Goal: Task Accomplishment & Management: Manage account settings

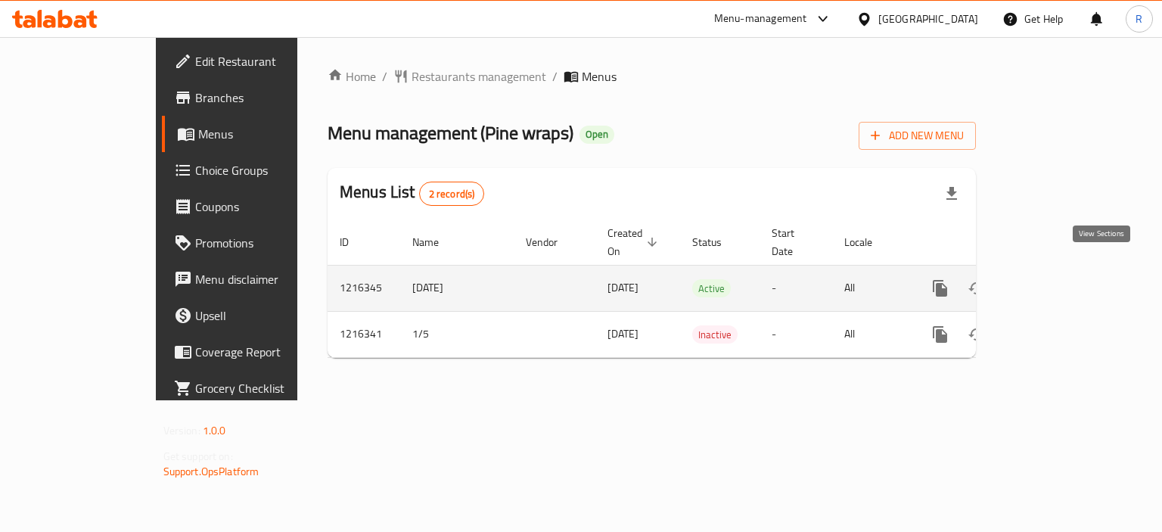
click at [1059, 279] on icon "enhanced table" at bounding box center [1050, 288] width 18 height 18
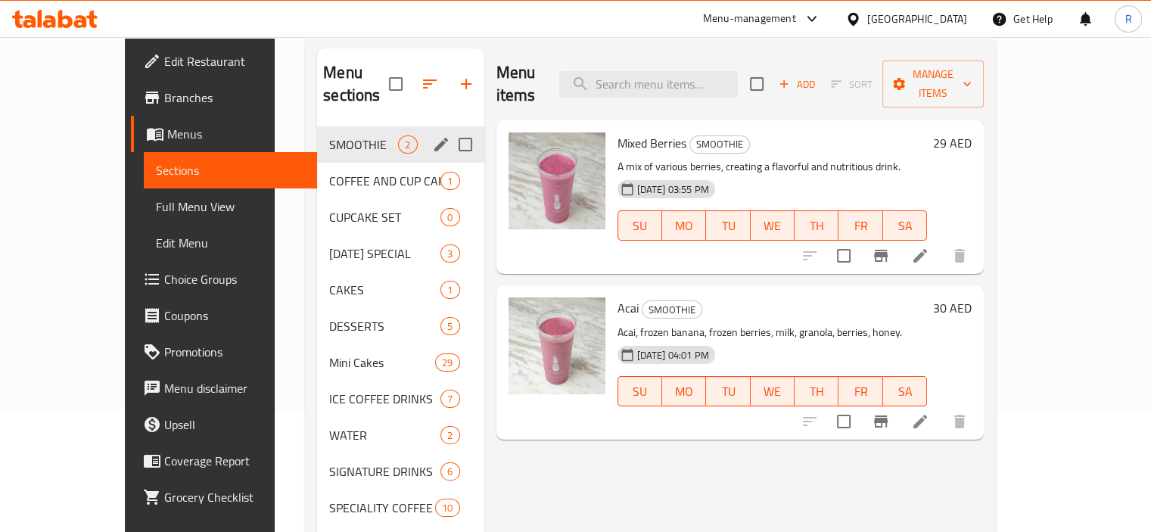
scroll to position [212, 0]
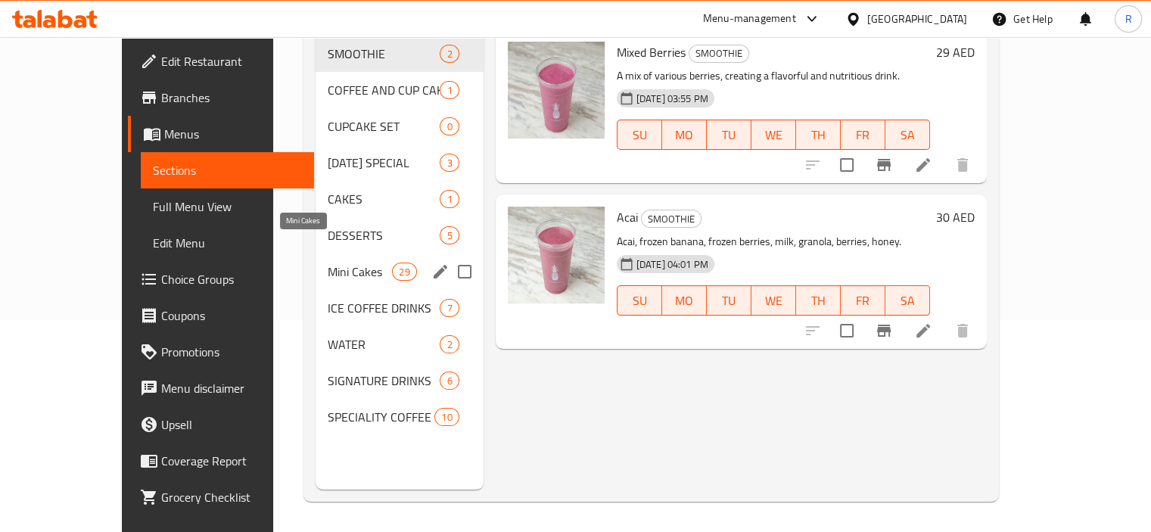
click at [328, 263] on span "Mini Cakes" at bounding box center [360, 272] width 64 height 18
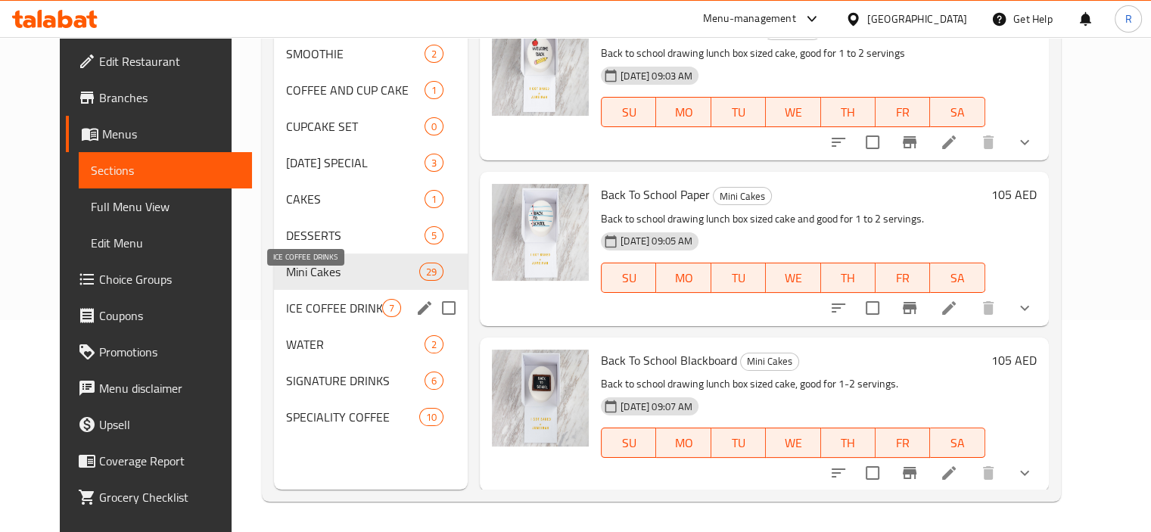
click at [292, 299] on span "ICE COFFEE DRINKS" at bounding box center [334, 308] width 96 height 18
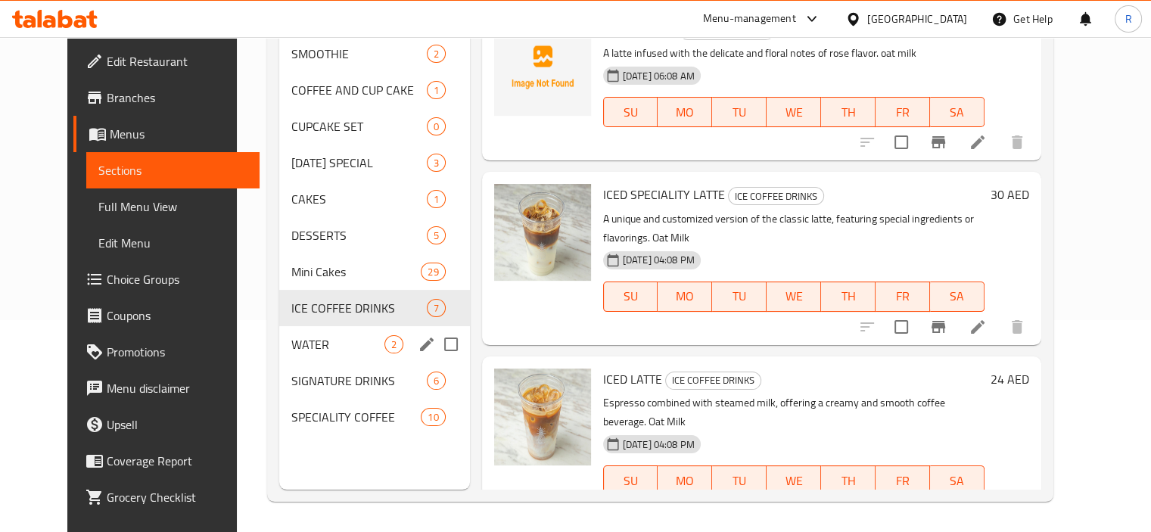
drag, startPoint x: 271, startPoint y: 320, endPoint x: 270, endPoint y: 328, distance: 8.4
click at [291, 335] on span "WATER" at bounding box center [337, 344] width 93 height 18
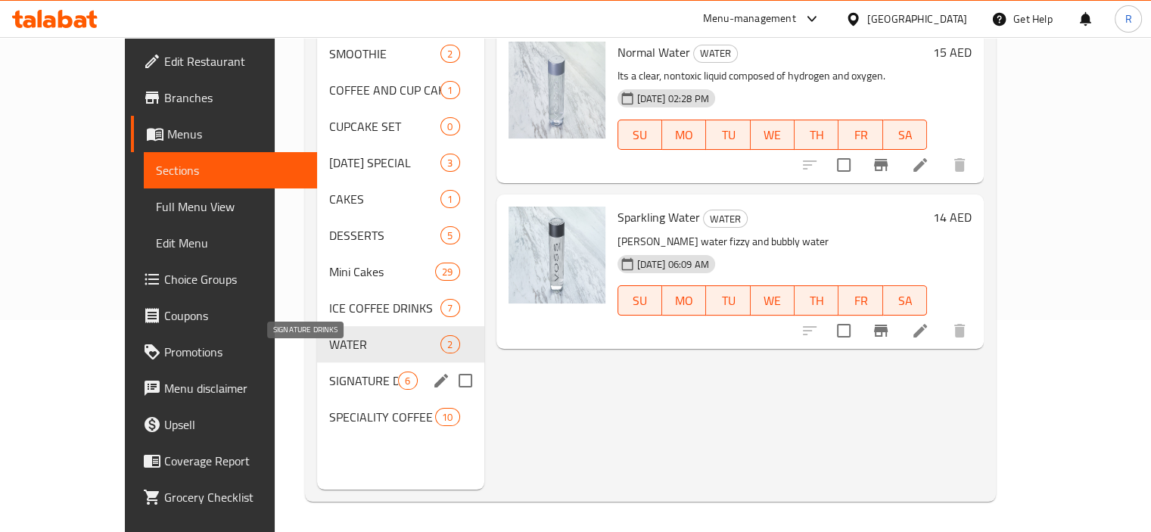
drag, startPoint x: 275, startPoint y: 349, endPoint x: 279, endPoint y: 378, distance: 29.7
click at [329, 372] on span "SIGNATURE DRINKS" at bounding box center [363, 381] width 69 height 18
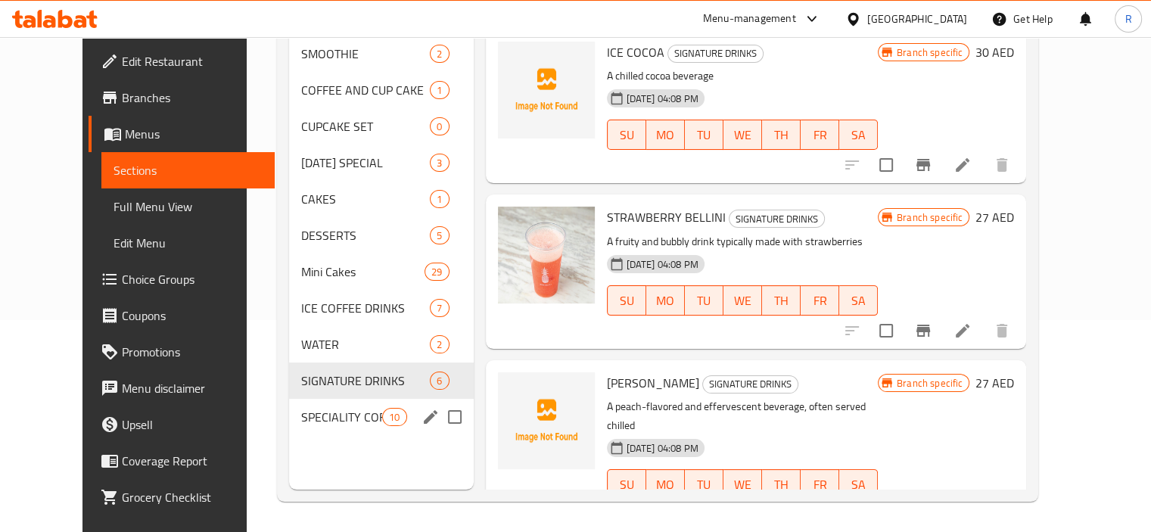
click at [301, 408] on span "SPECIALITY COFFEE" at bounding box center [341, 417] width 81 height 18
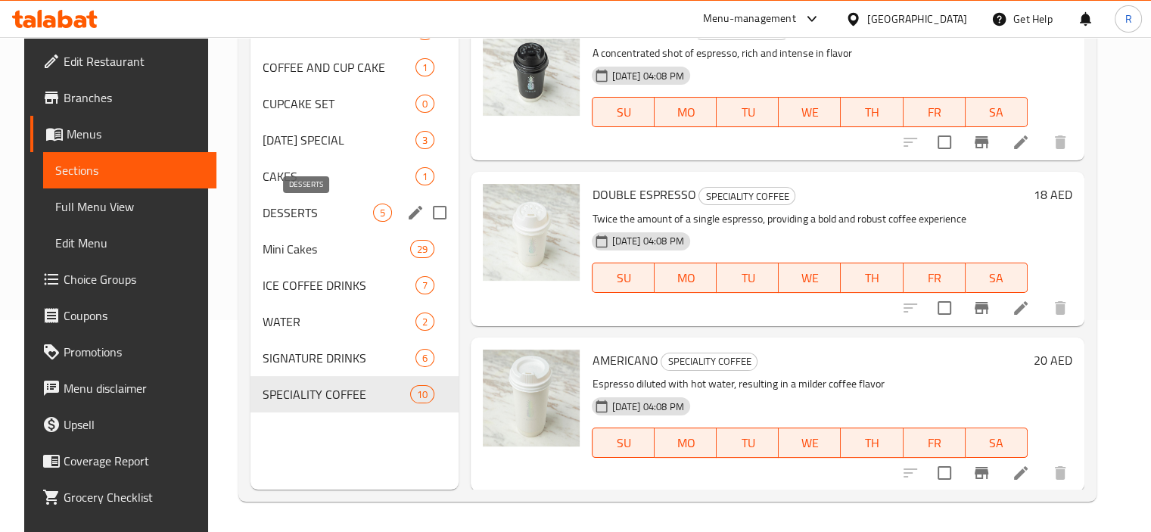
click at [275, 208] on span "DESSERTS" at bounding box center [318, 213] width 110 height 18
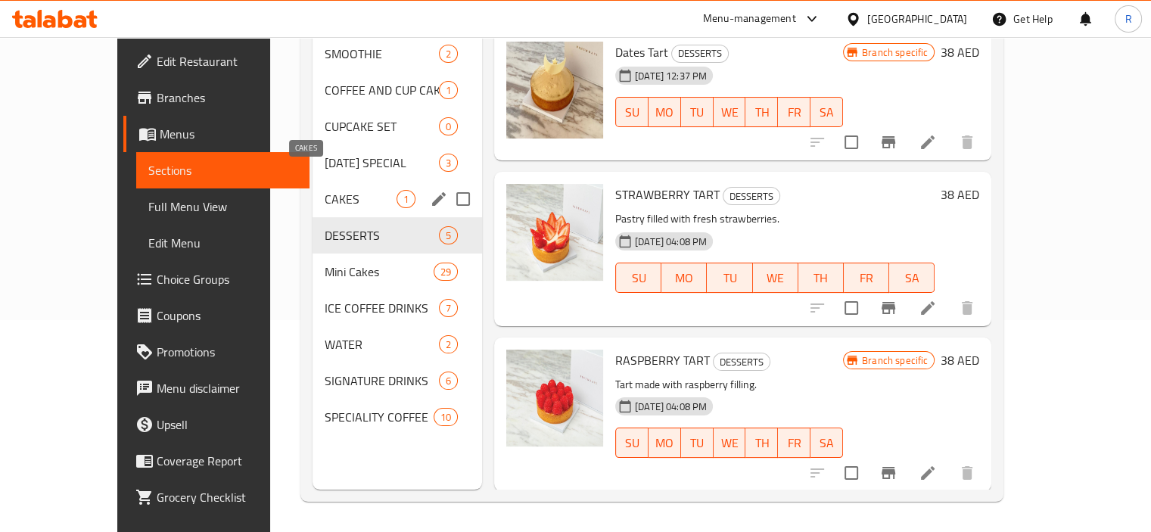
click at [313, 181] on div "CAKES 1" at bounding box center [398, 199] width 170 height 36
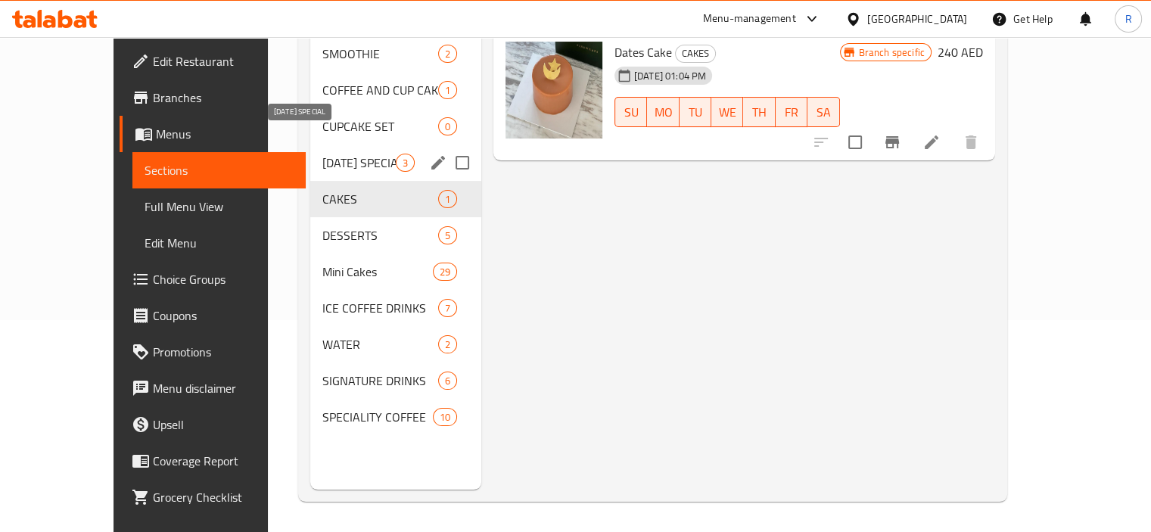
click at [322, 154] on span "[DATE] SPECIAL" at bounding box center [358, 163] width 73 height 18
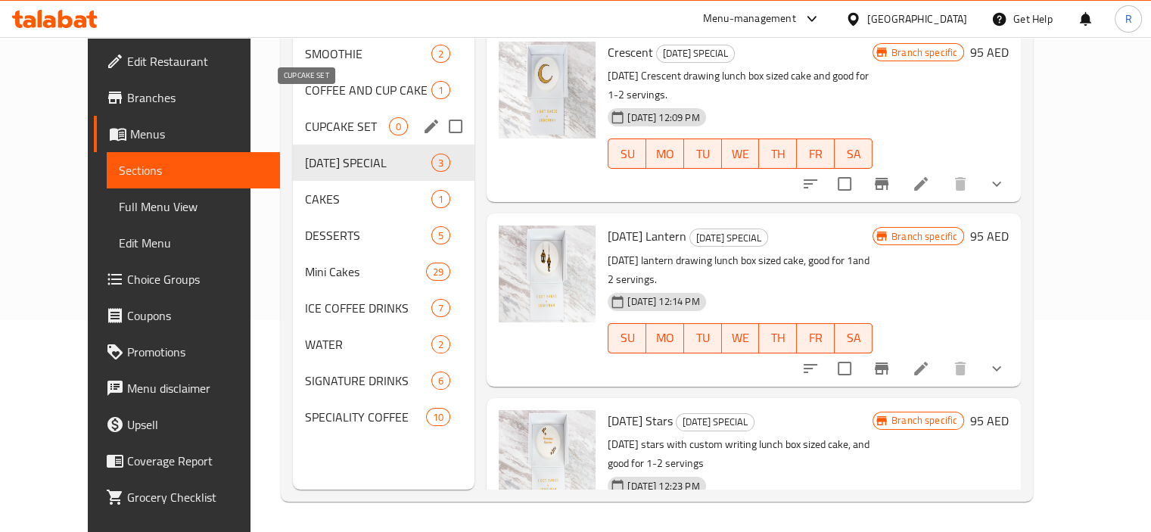
click at [305, 117] on span "CUPCAKE SET" at bounding box center [347, 126] width 84 height 18
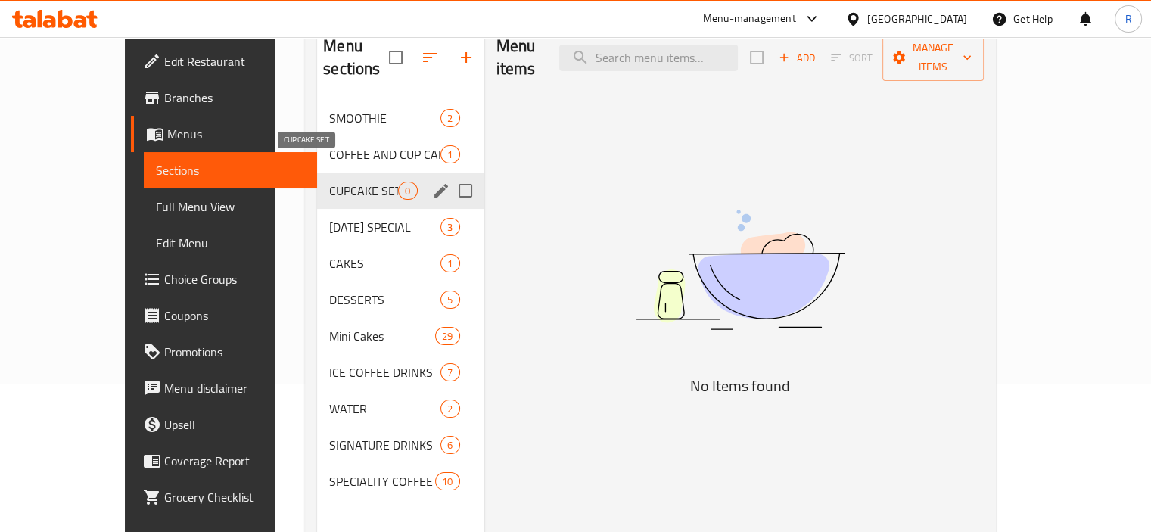
scroll to position [61, 0]
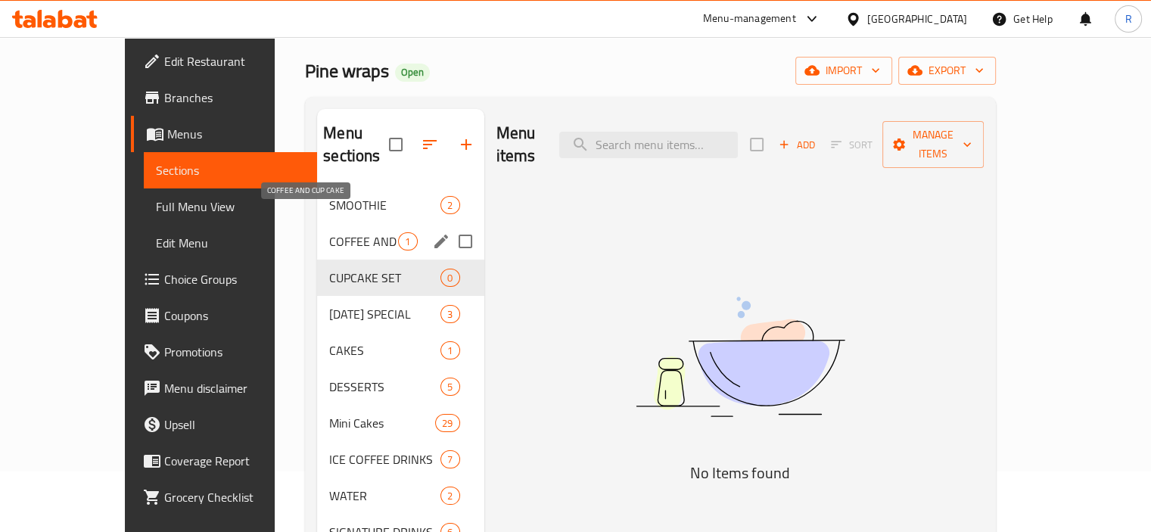
click at [329, 232] on span "COFFEE AND CUP CAKE" at bounding box center [363, 241] width 69 height 18
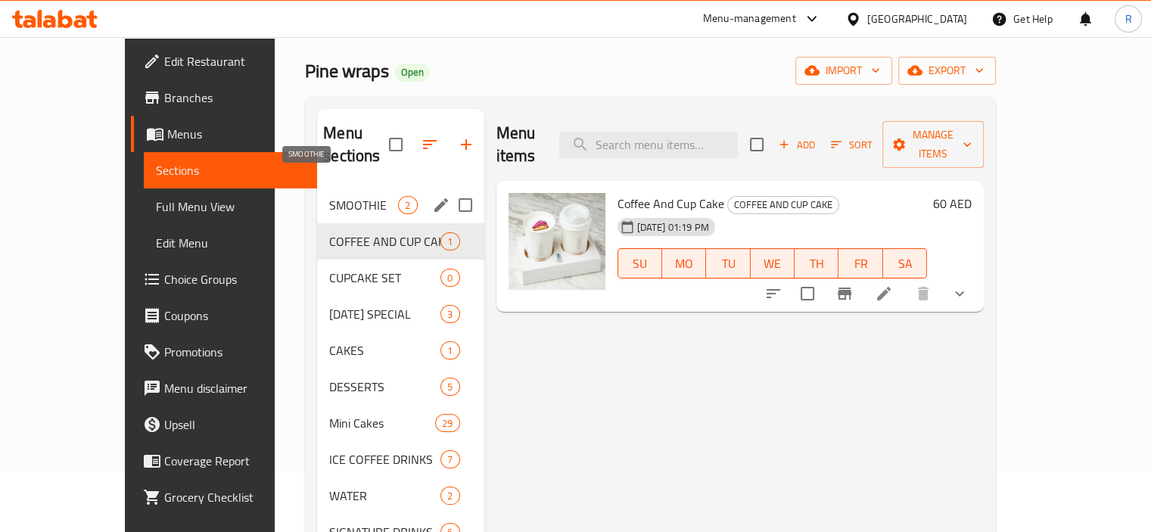
click at [329, 196] on span "SMOOTHIE" at bounding box center [363, 205] width 69 height 18
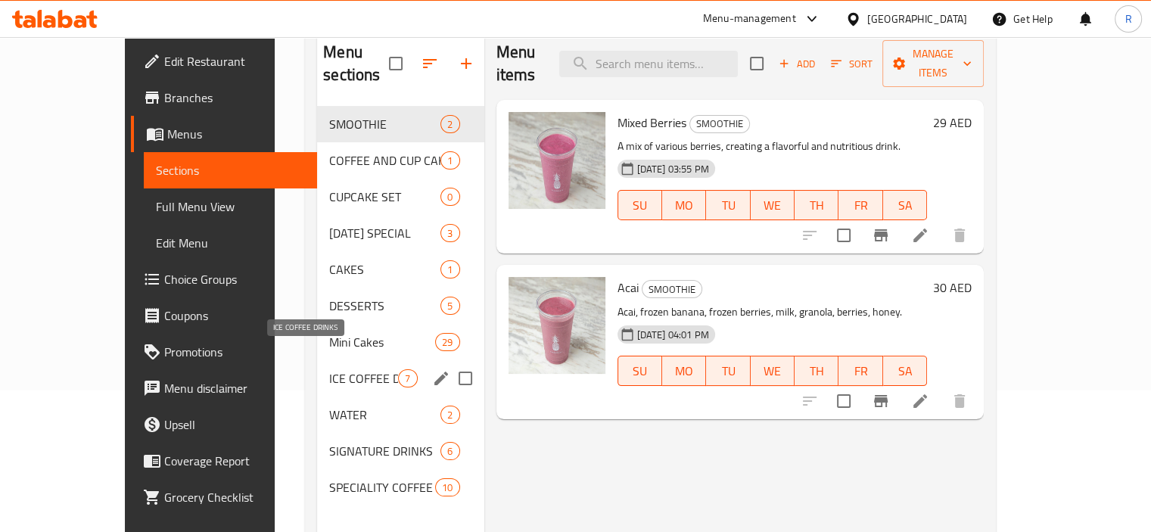
scroll to position [212, 0]
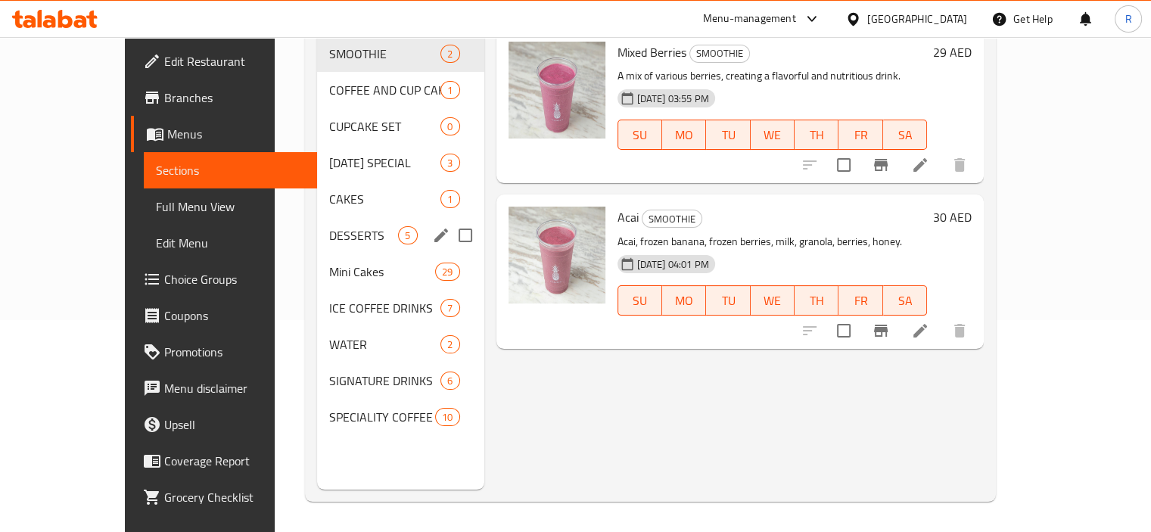
click at [329, 226] on span "DESSERTS" at bounding box center [363, 235] width 69 height 18
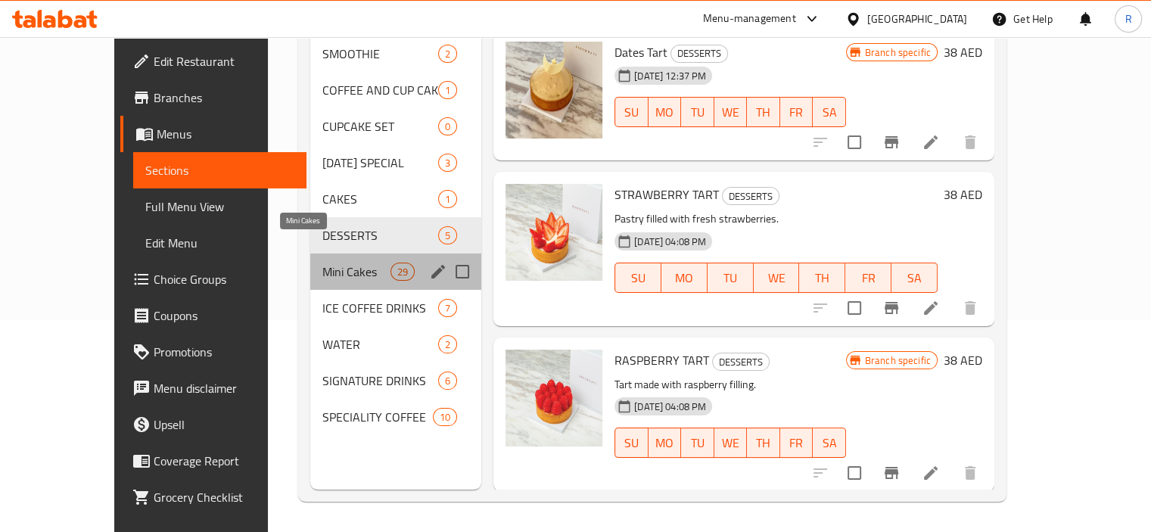
click at [322, 263] on span "Mini Cakes" at bounding box center [356, 272] width 68 height 18
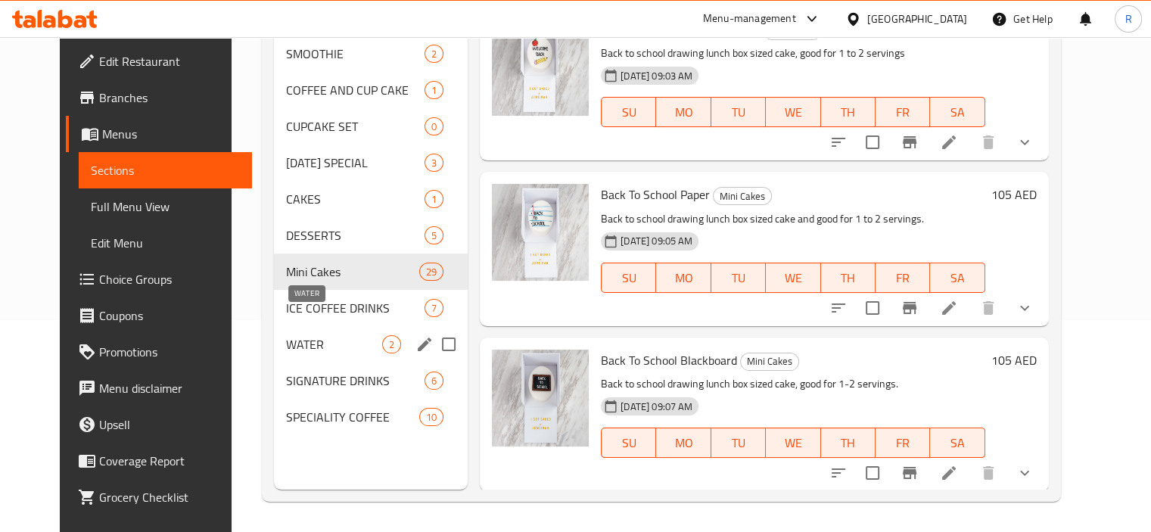
click at [286, 335] on span "WATER" at bounding box center [334, 344] width 96 height 18
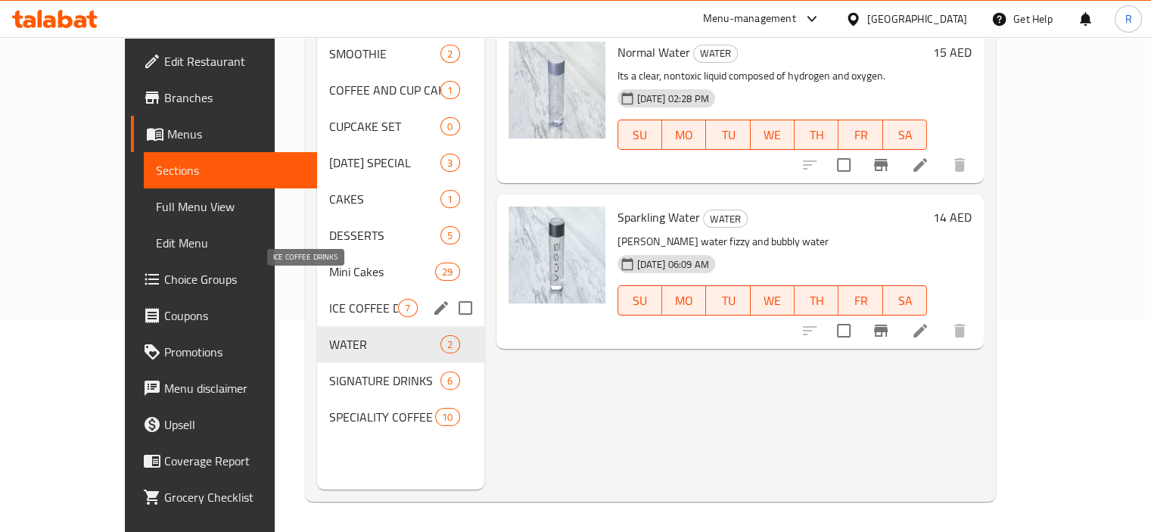
click at [329, 299] on span "ICE COFFEE DRINKS" at bounding box center [363, 308] width 69 height 18
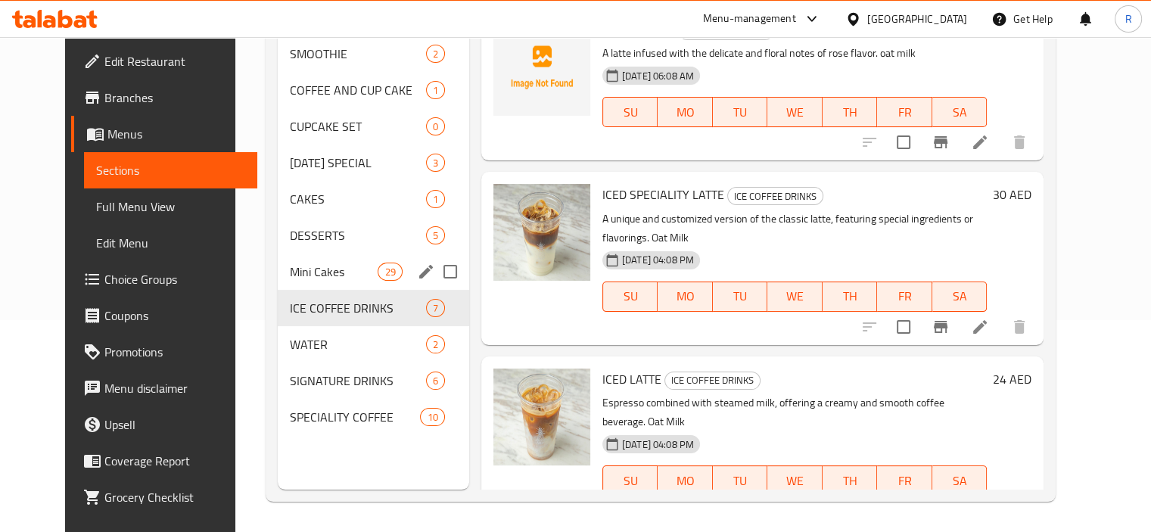
click at [297, 263] on span "Mini Cakes" at bounding box center [334, 272] width 89 height 18
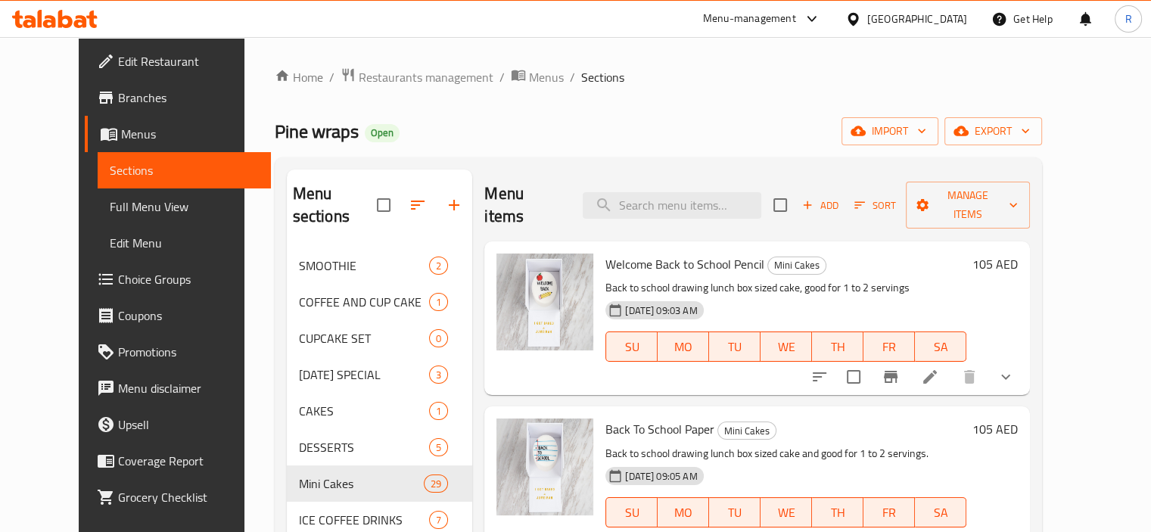
click at [118, 63] on span "Edit Restaurant" at bounding box center [188, 61] width 141 height 18
